Goal: Task Accomplishment & Management: Manage account settings

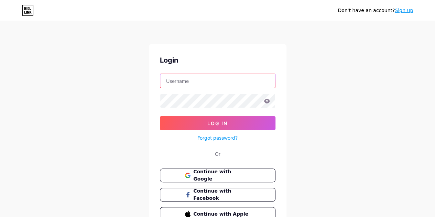
click at [219, 79] on input "text" at bounding box center [217, 81] width 115 height 14
type input "hsdseattle"
click at [401, 72] on div "Don't have an account? Sign up Login hsdseattle Log In Forgot password? Or Cont…" at bounding box center [217, 127] width 435 height 254
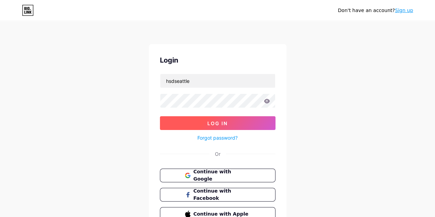
click at [214, 117] on button "Log In" at bounding box center [217, 123] width 115 height 14
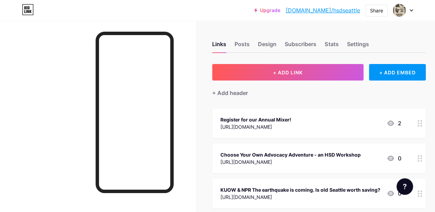
click at [422, 126] on div at bounding box center [420, 123] width 12 height 30
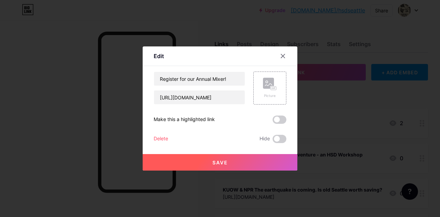
click at [154, 138] on div "Delete" at bounding box center [161, 139] width 14 height 8
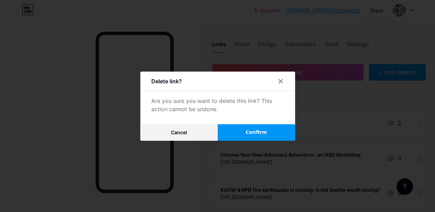
click at [254, 135] on span "Confirm" at bounding box center [255, 132] width 21 height 7
